Goal: Task Accomplishment & Management: Manage account settings

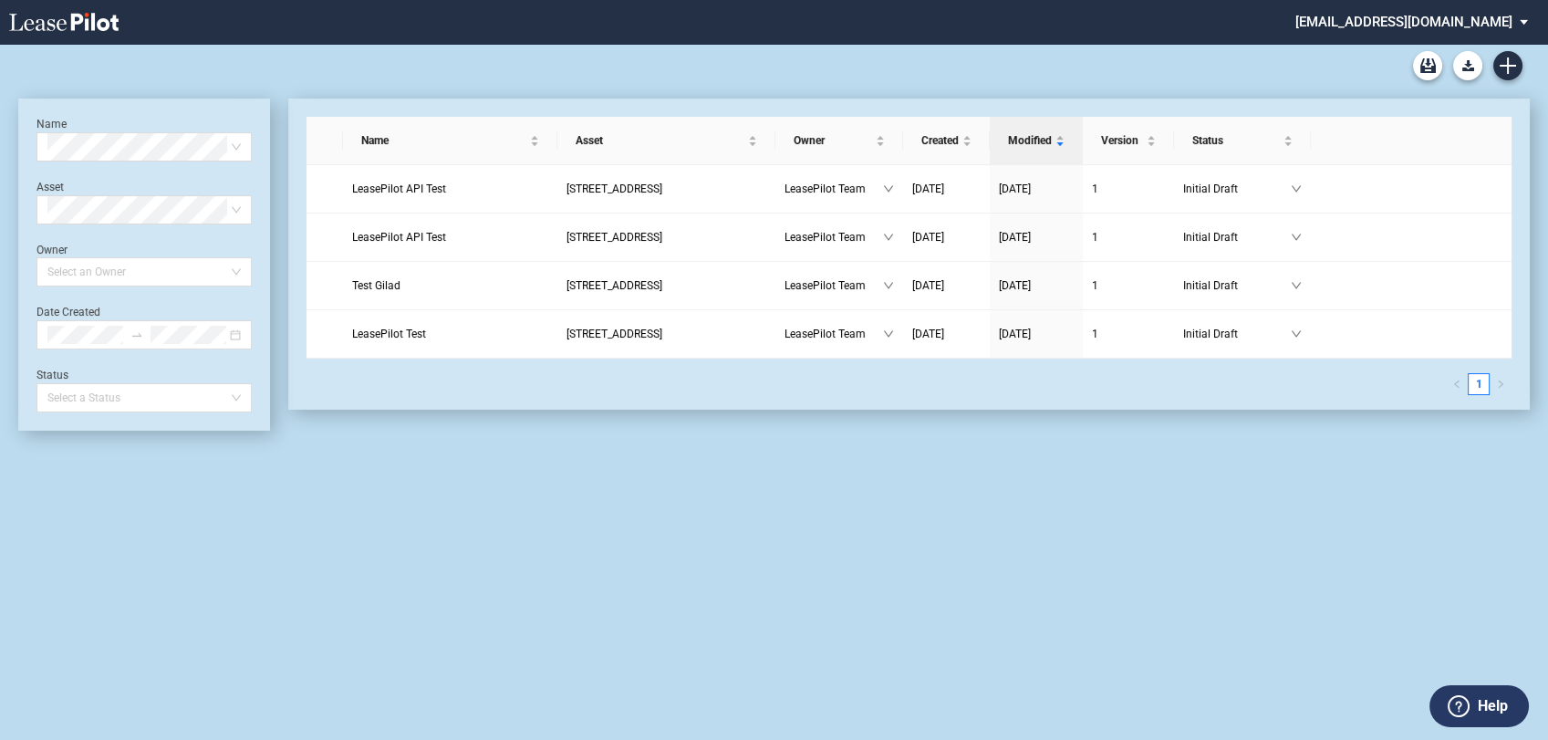
click at [1459, 17] on md-select "[EMAIL_ADDRESS][DOMAIN_NAME] Change Password 2-Factor Authentication Admin Area…" at bounding box center [1418, 20] width 250 height 41
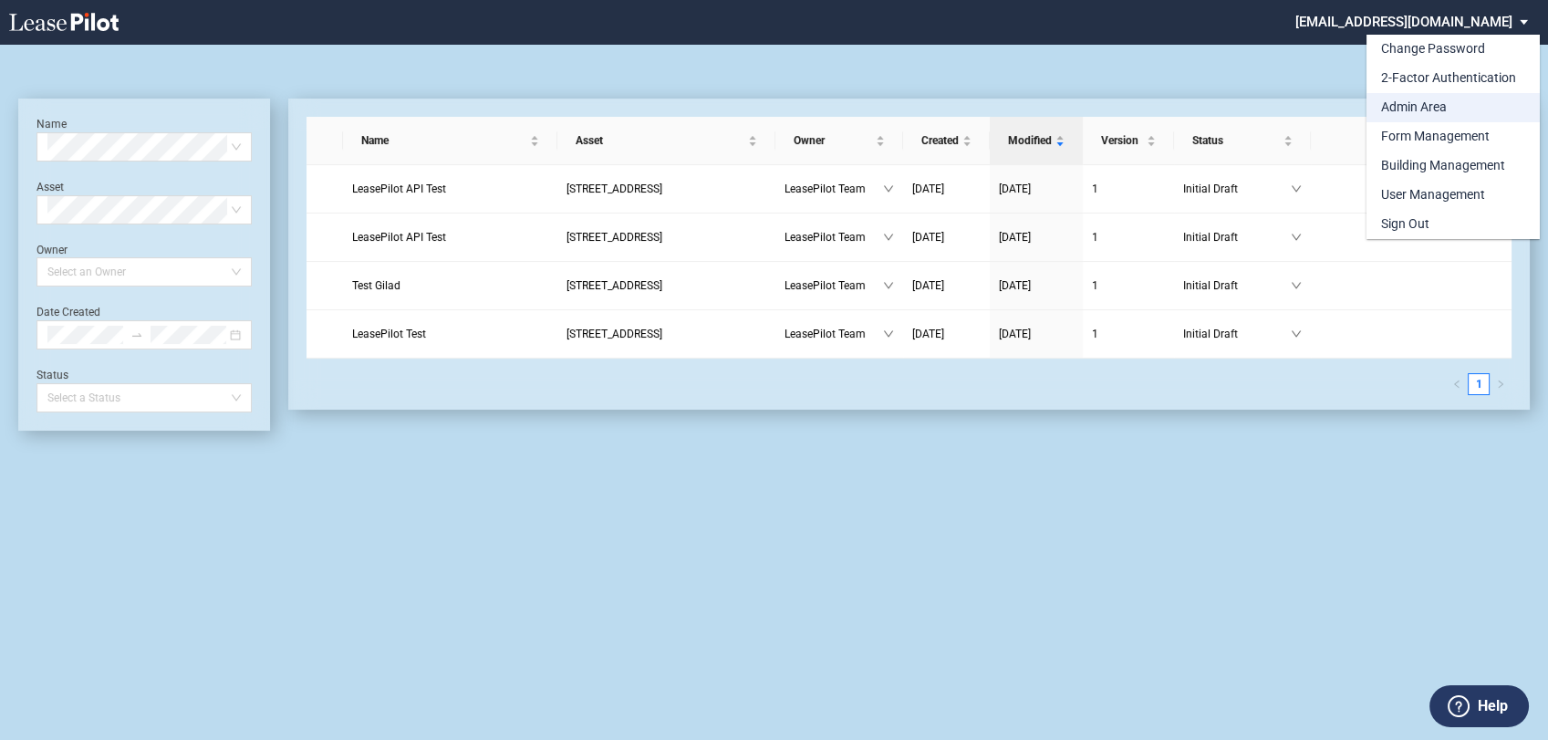
click at [1417, 106] on div "Admin Area" at bounding box center [1414, 108] width 66 height 18
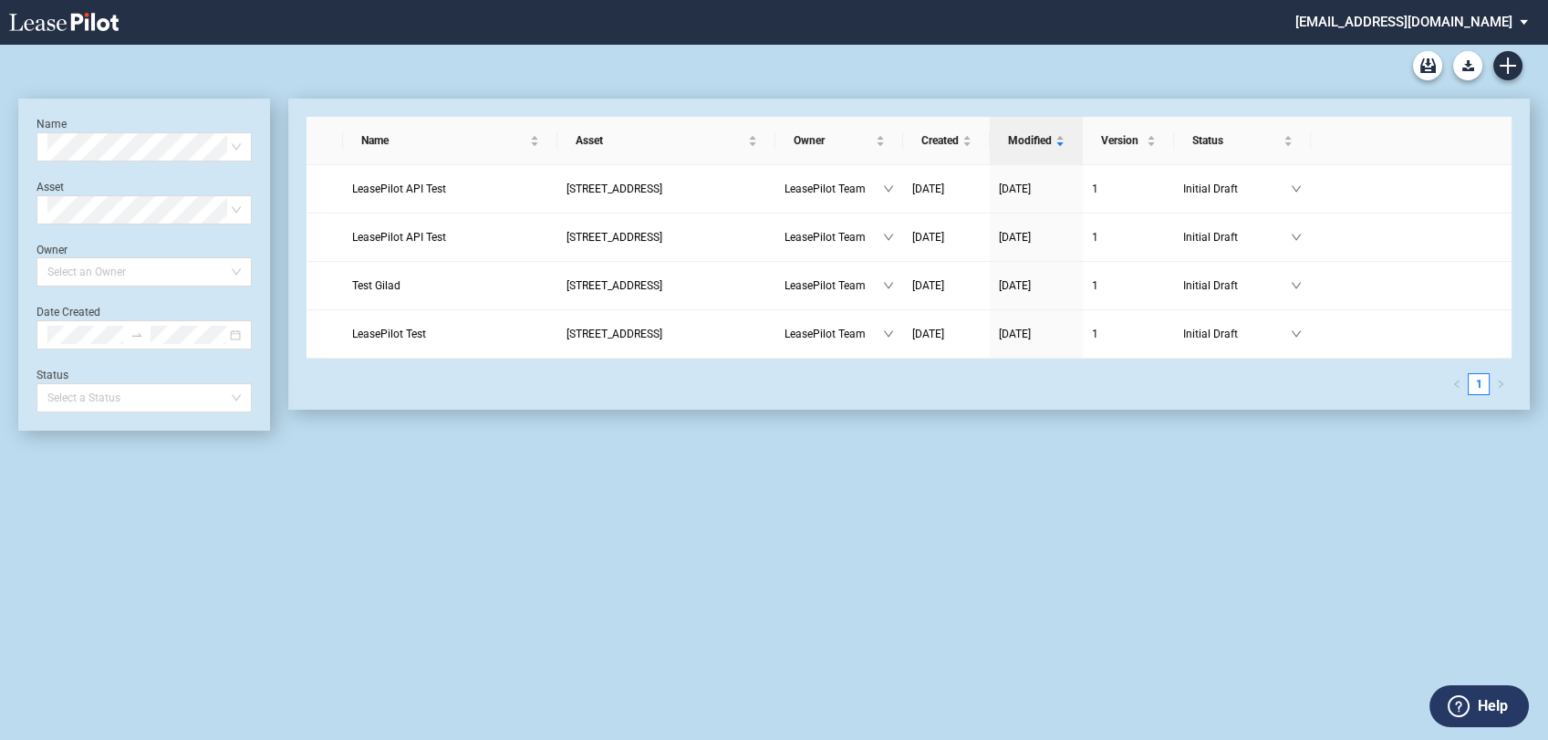
scroll to position [44, 0]
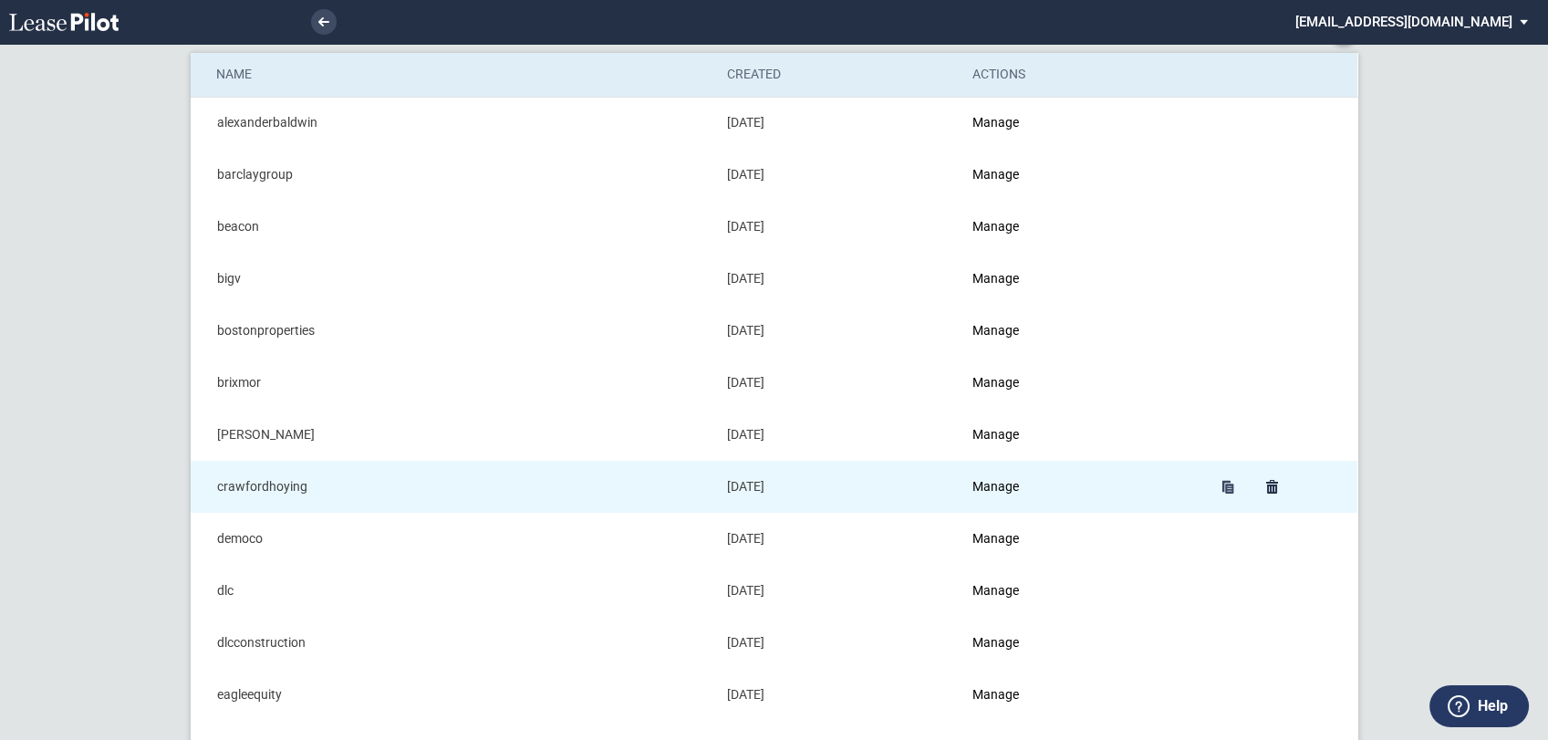
scroll to position [101, 0]
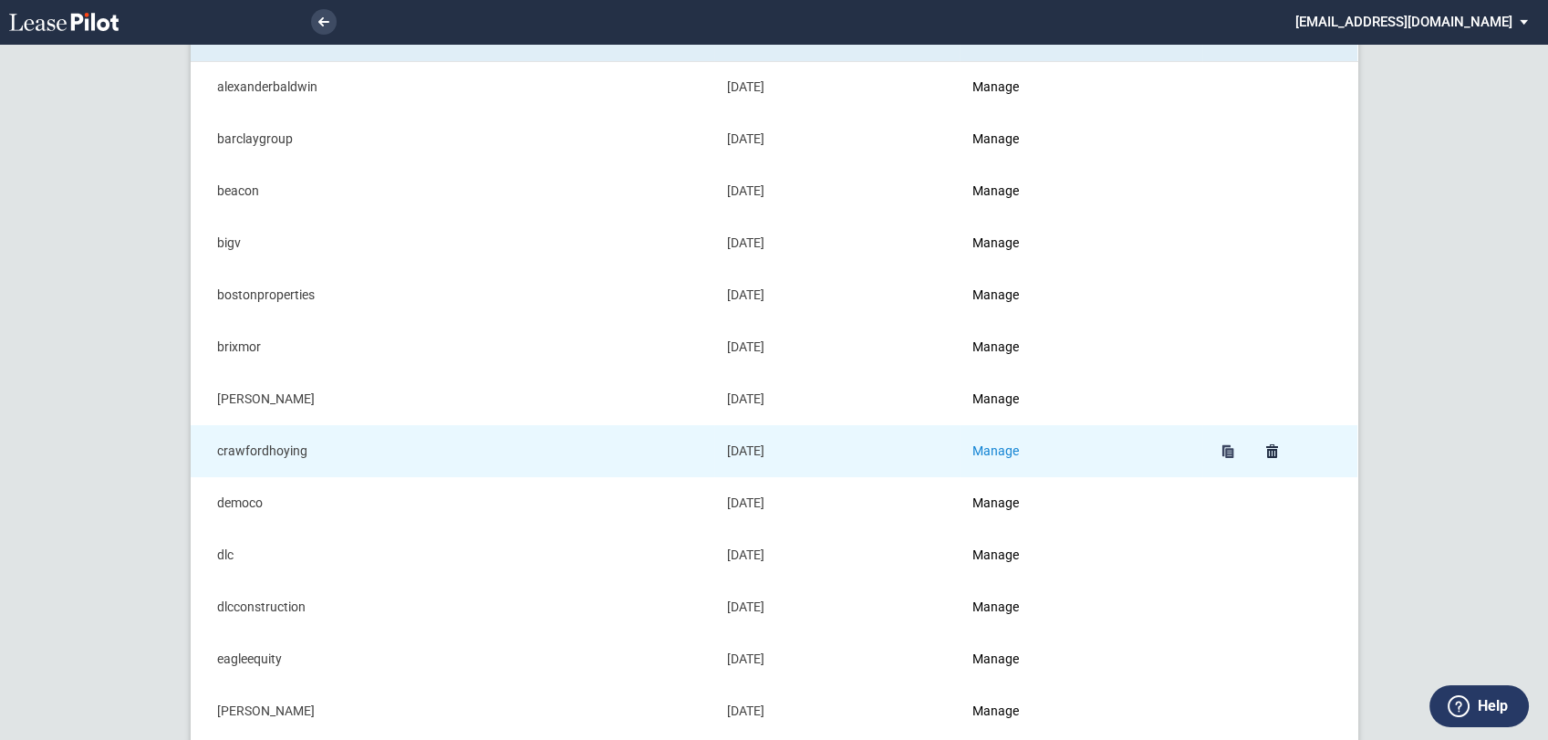
click at [1006, 451] on link "Manage" at bounding box center [995, 450] width 47 height 15
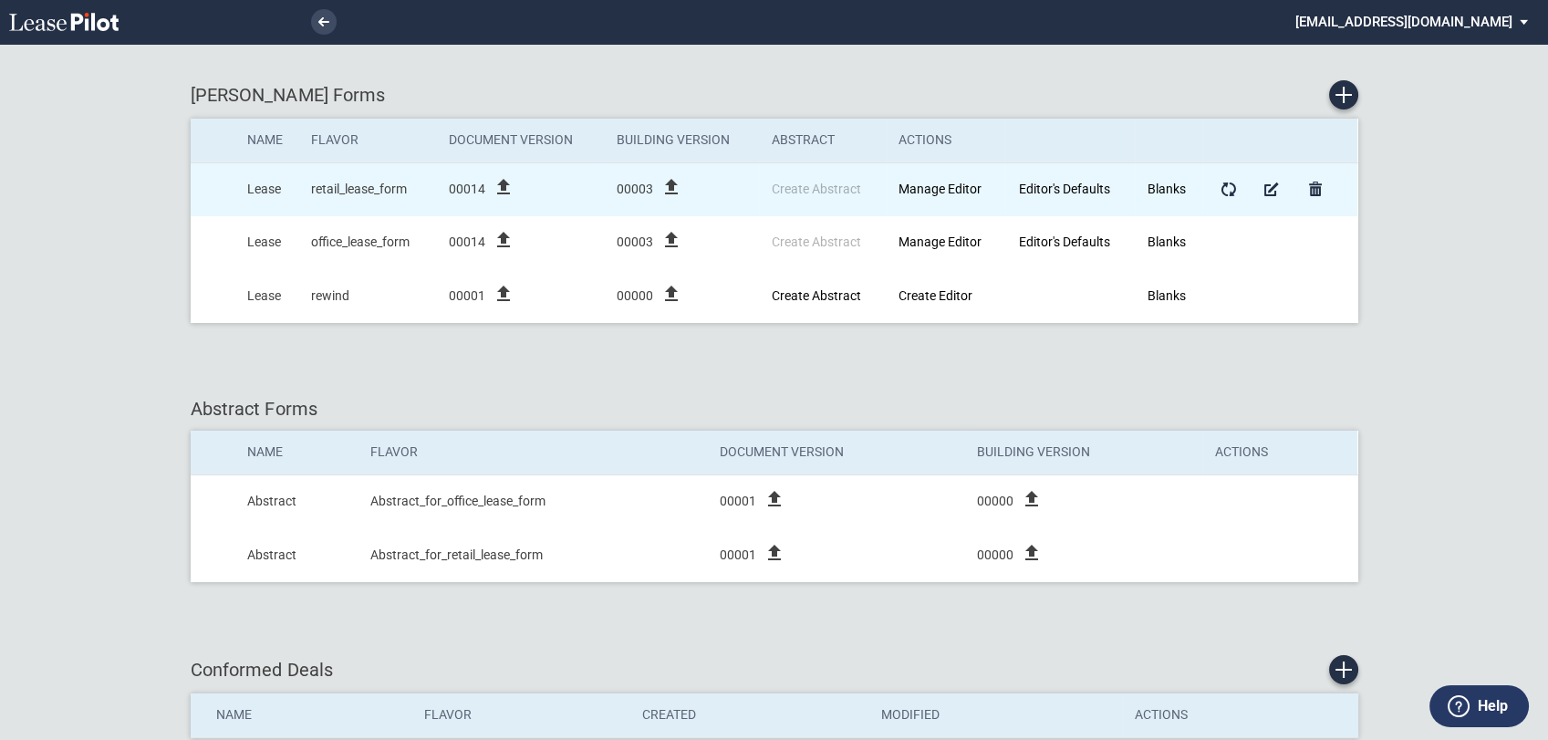
click at [504, 190] on icon "file_upload" at bounding box center [504, 187] width 22 height 22
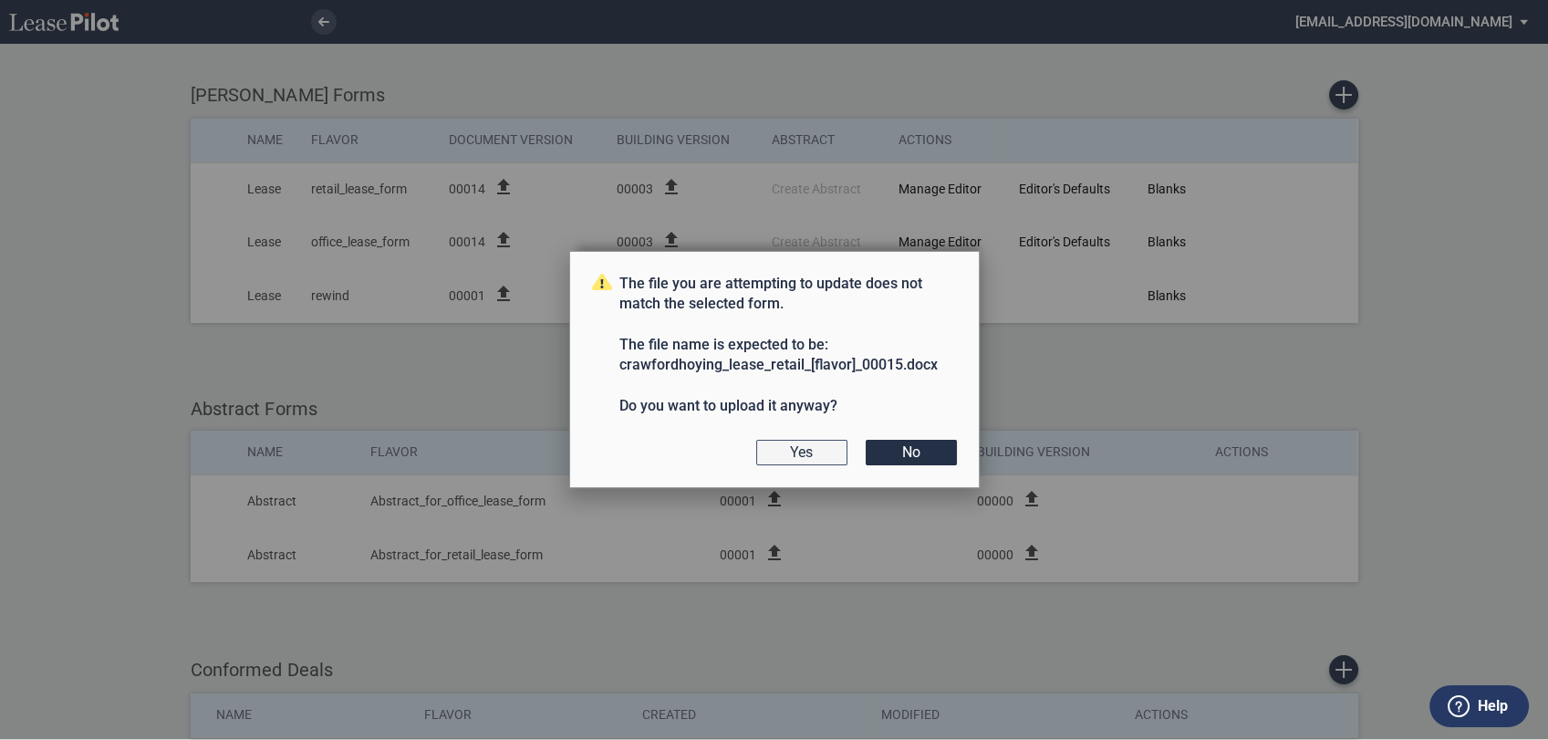
click at [837, 448] on button "Yes" at bounding box center [801, 453] width 91 height 26
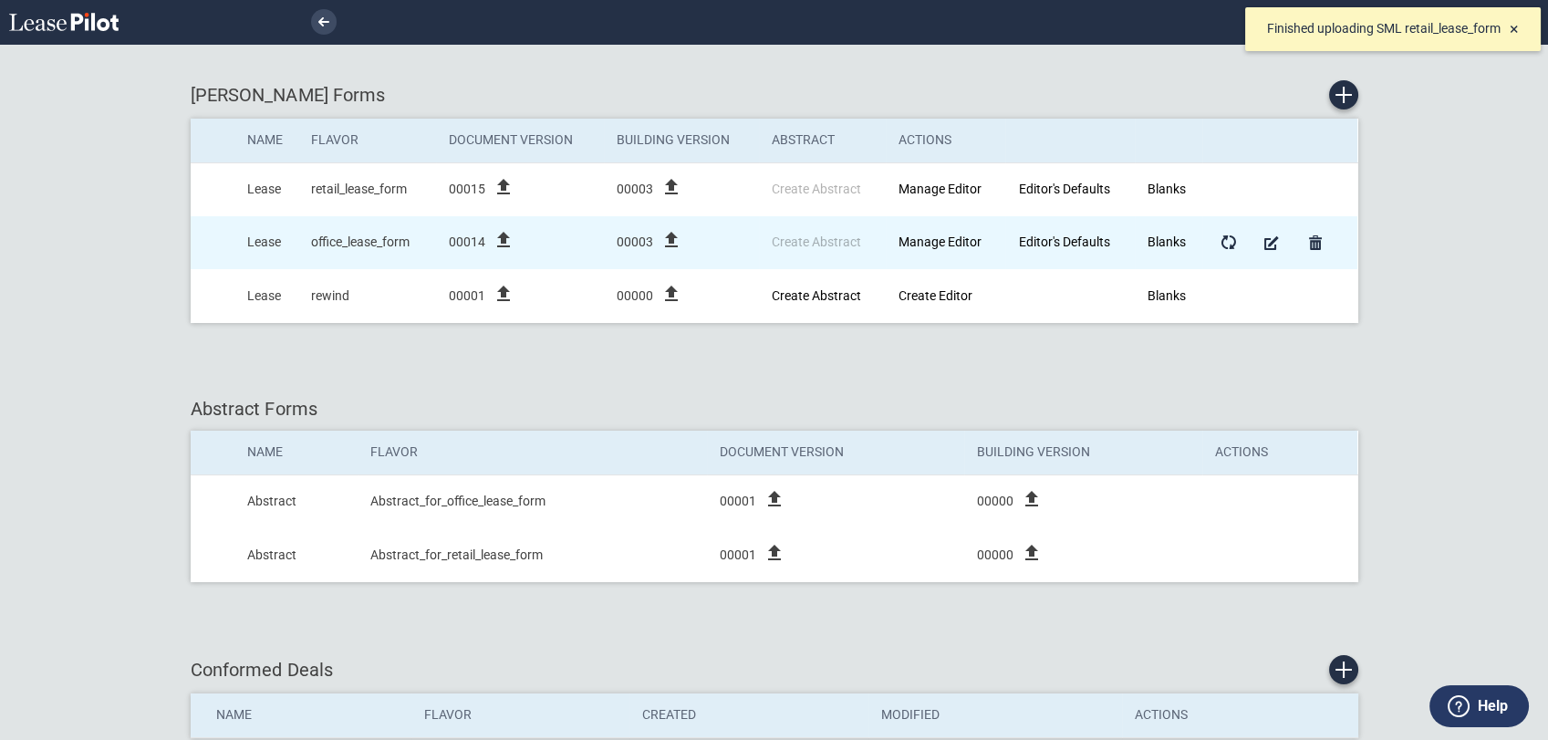
click at [505, 241] on icon "file_upload" at bounding box center [504, 240] width 22 height 22
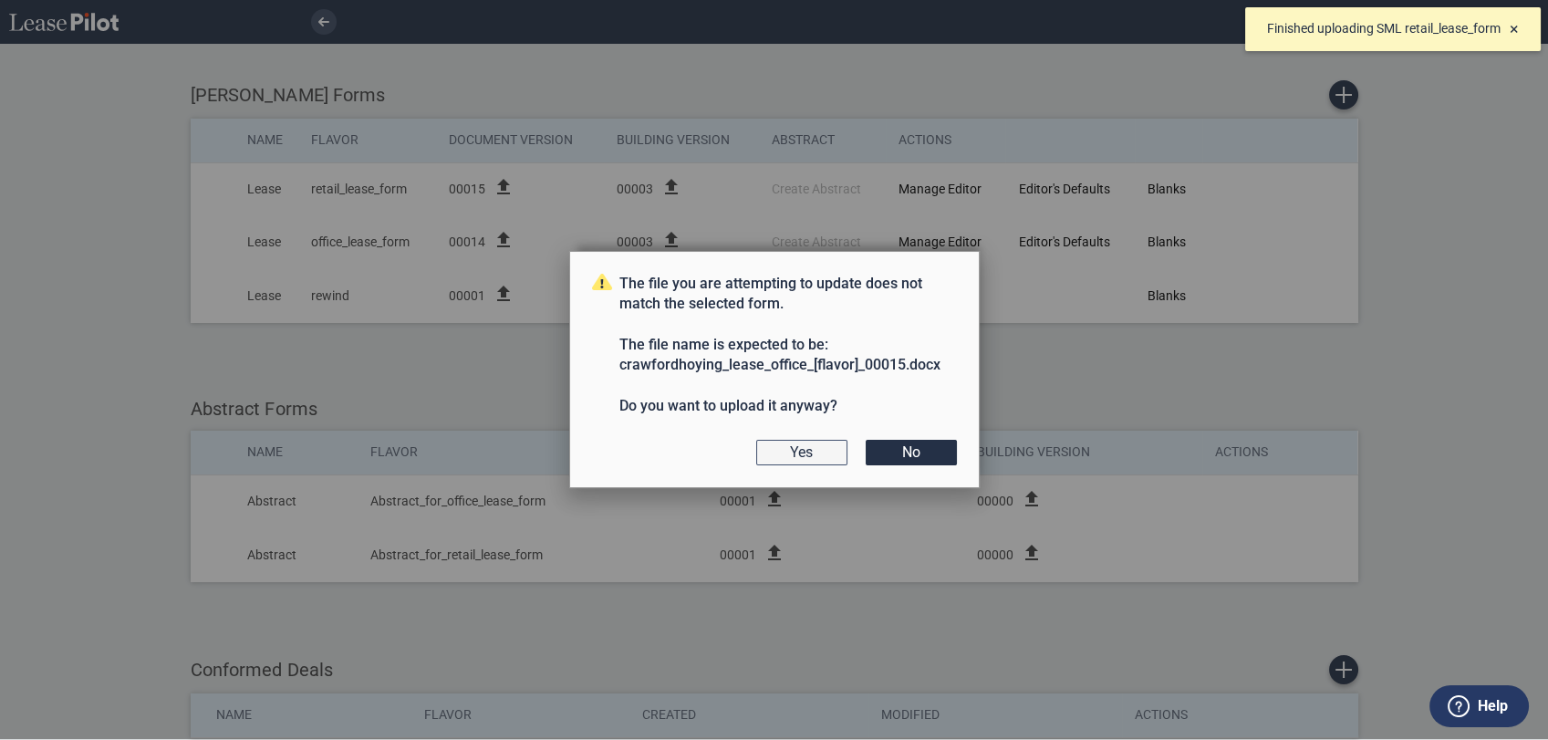
click at [818, 447] on button "Yes" at bounding box center [801, 453] width 91 height 26
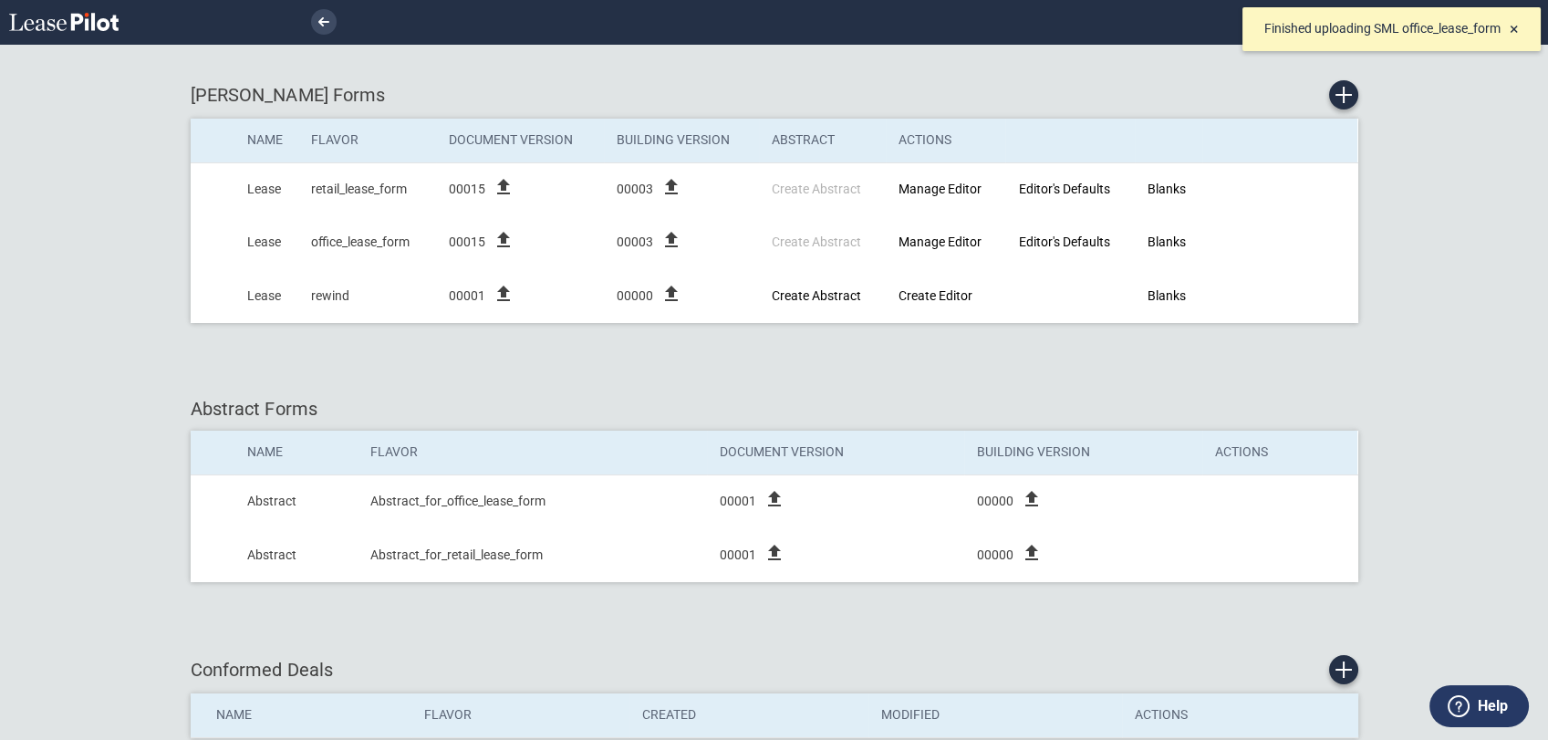
click at [1511, 25] on span "×" at bounding box center [1514, 28] width 9 height 19
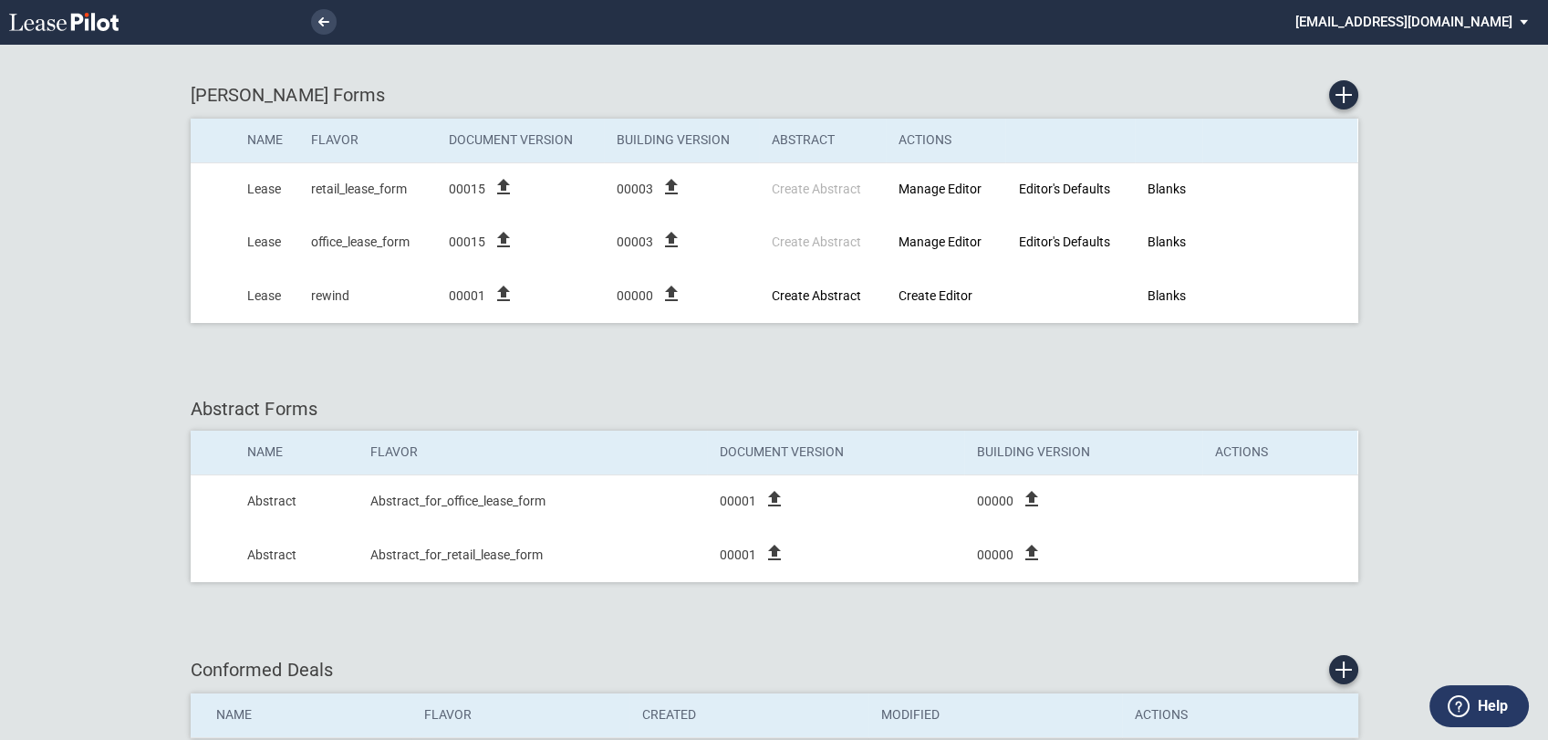
drag, startPoint x: 1526, startPoint y: 26, endPoint x: 1511, endPoint y: 28, distance: 15.6
click at [1525, 26] on md-select "[EMAIL_ADDRESS][DOMAIN_NAME] Change Password 2-Factor Authentication Admin Area…" at bounding box center [1418, 20] width 250 height 41
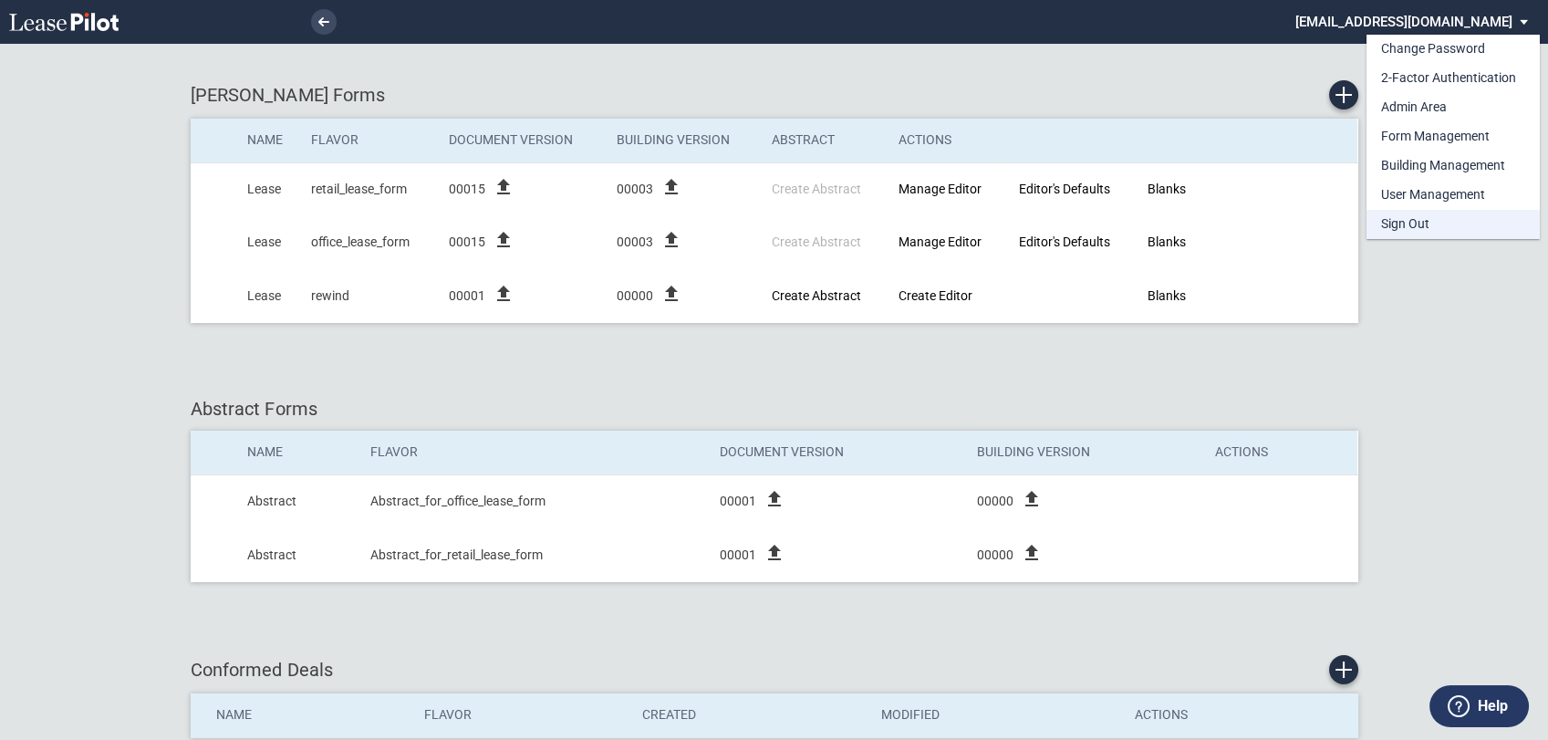
click at [1416, 224] on div "Sign Out" at bounding box center [1405, 224] width 48 height 18
